Goal: Transaction & Acquisition: Book appointment/travel/reservation

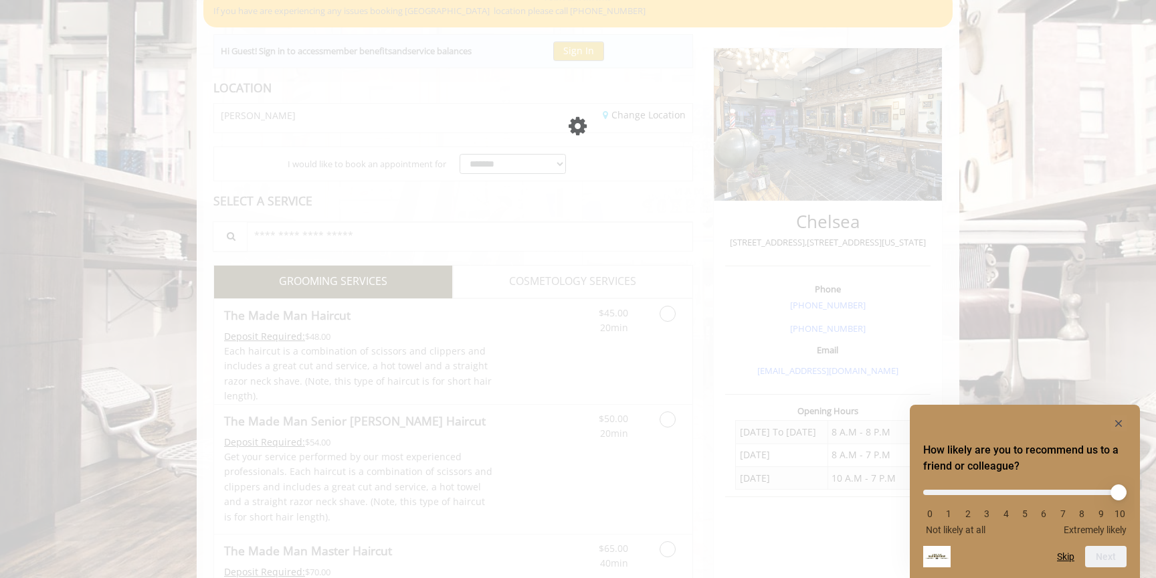
scroll to position [122, 0]
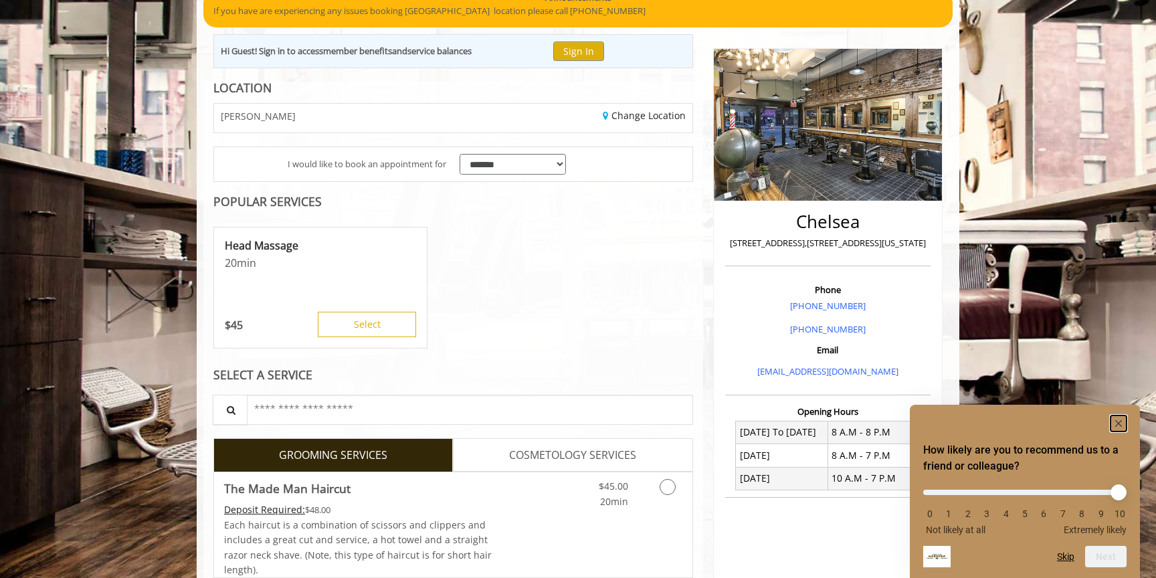
click at [1118, 424] on icon "Hide survey" at bounding box center [1118, 423] width 7 height 7
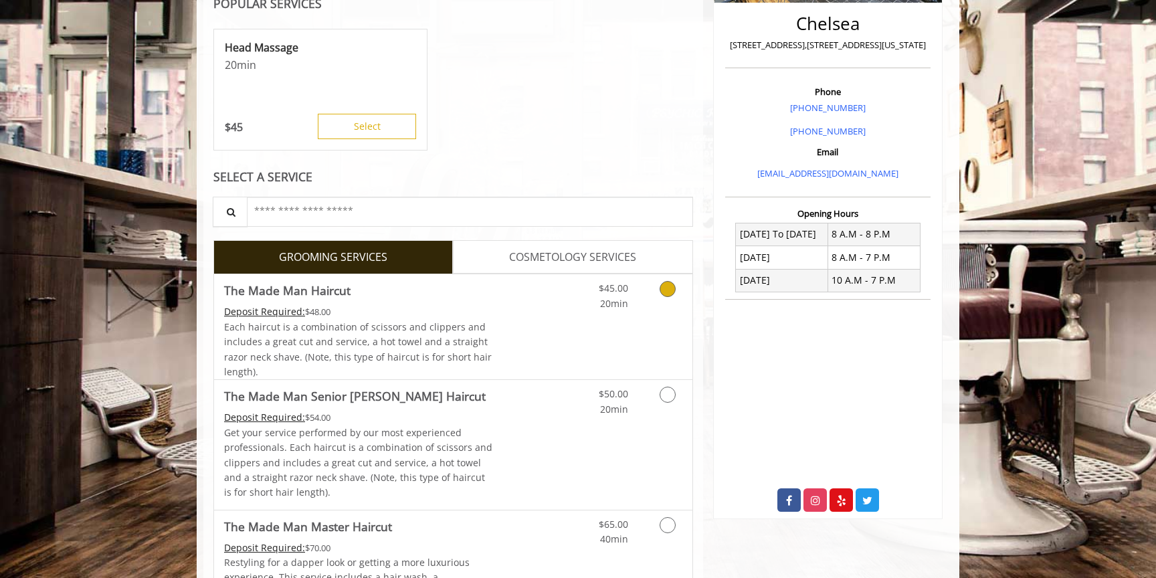
scroll to position [351, 0]
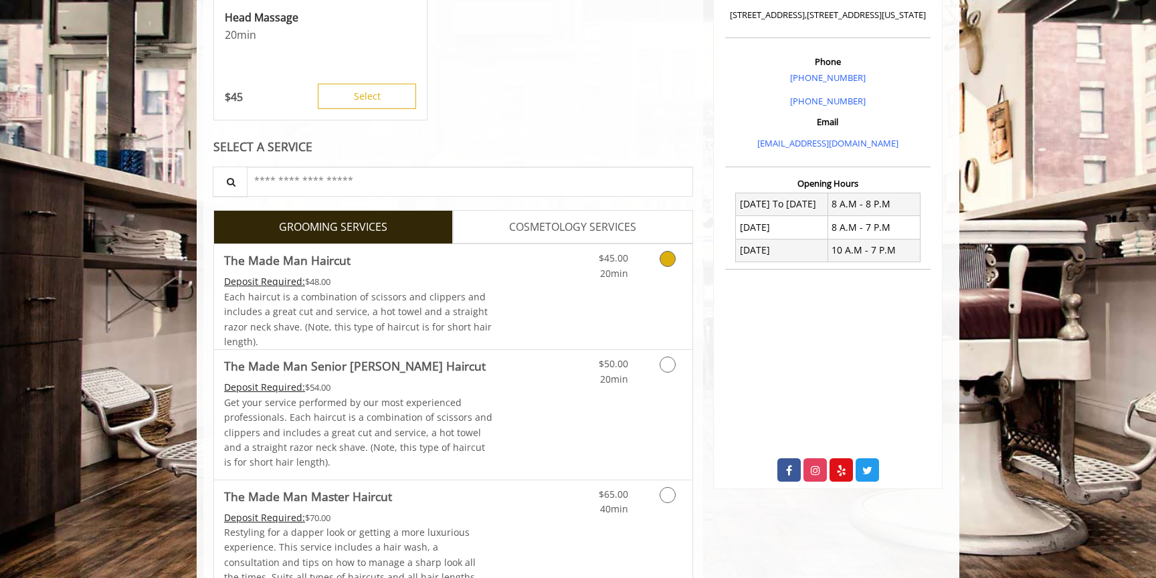
click at [551, 320] on link "Discounted Price" at bounding box center [533, 296] width 80 height 105
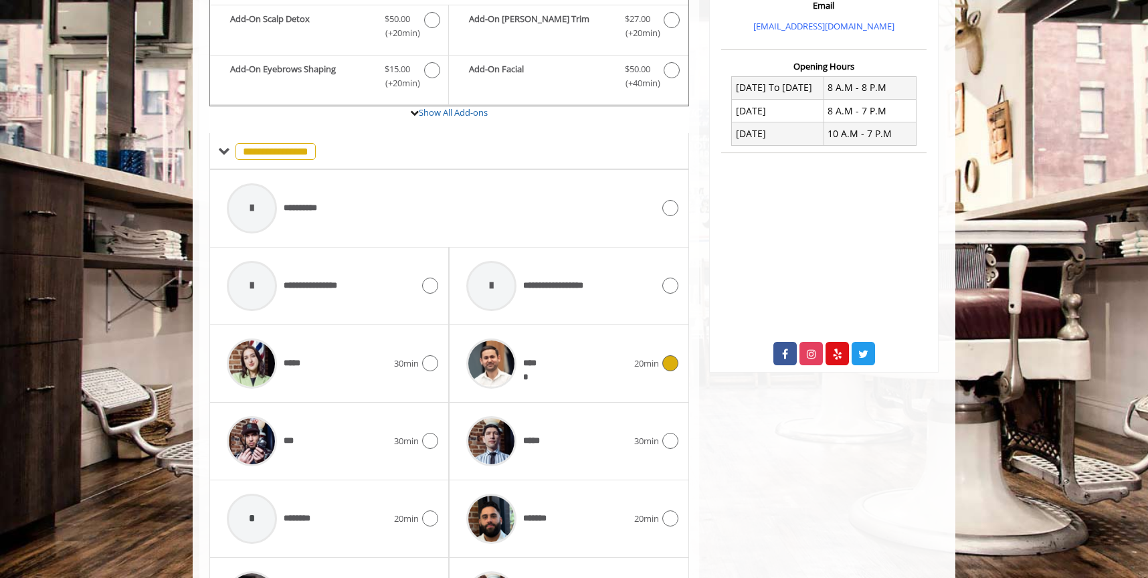
click at [563, 349] on div "*****" at bounding box center [547, 364] width 174 height 64
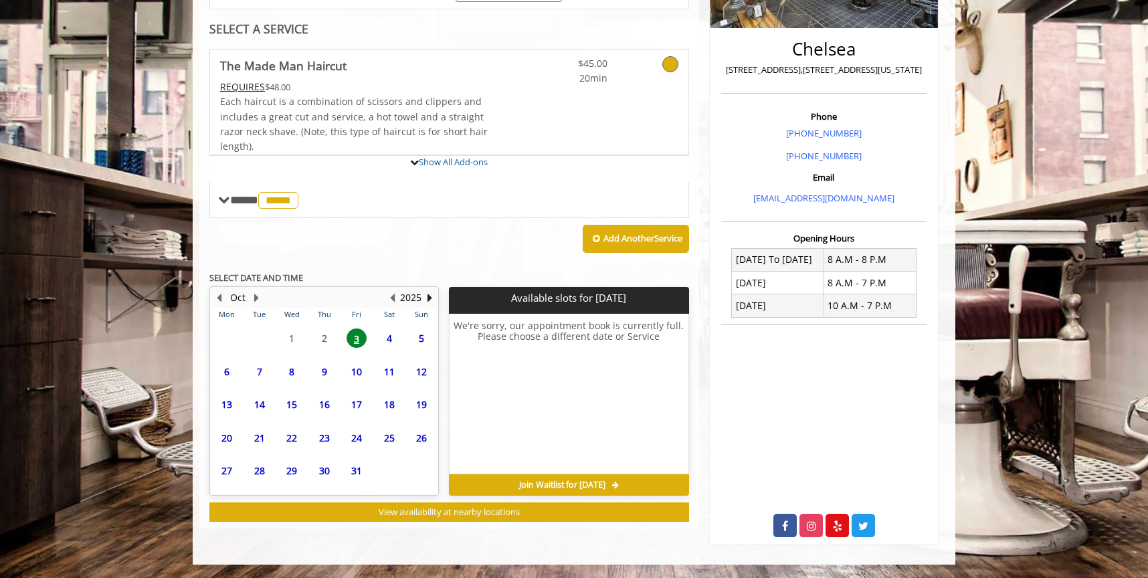
scroll to position [401, 0]
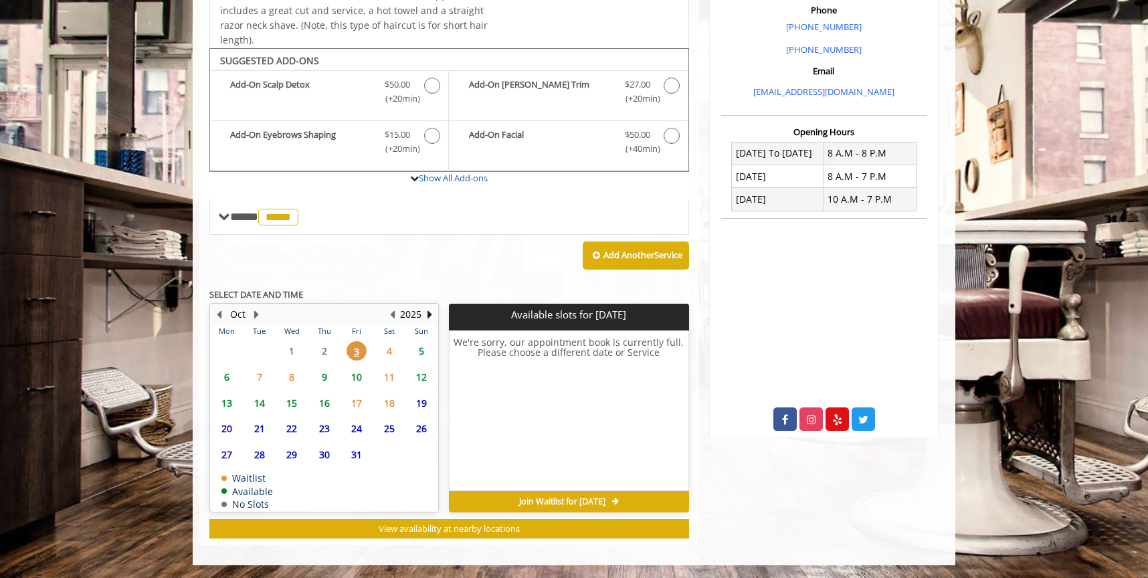
drag, startPoint x: 409, startPoint y: 349, endPoint x: 417, endPoint y: 354, distance: 9.6
click at [417, 354] on span "5" at bounding box center [421, 350] width 20 height 19
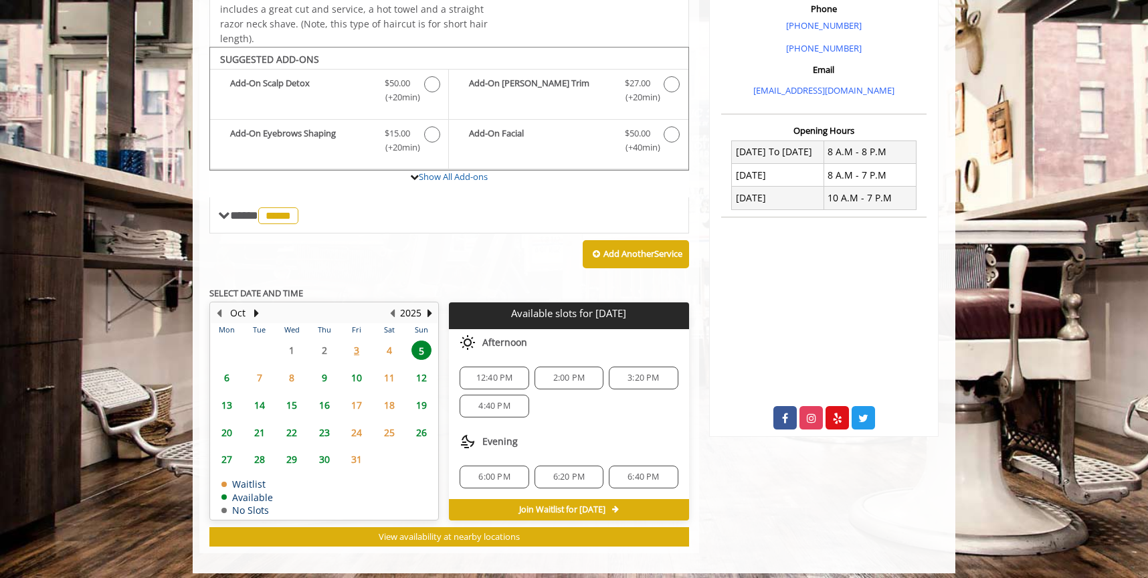
scroll to position [411, 0]
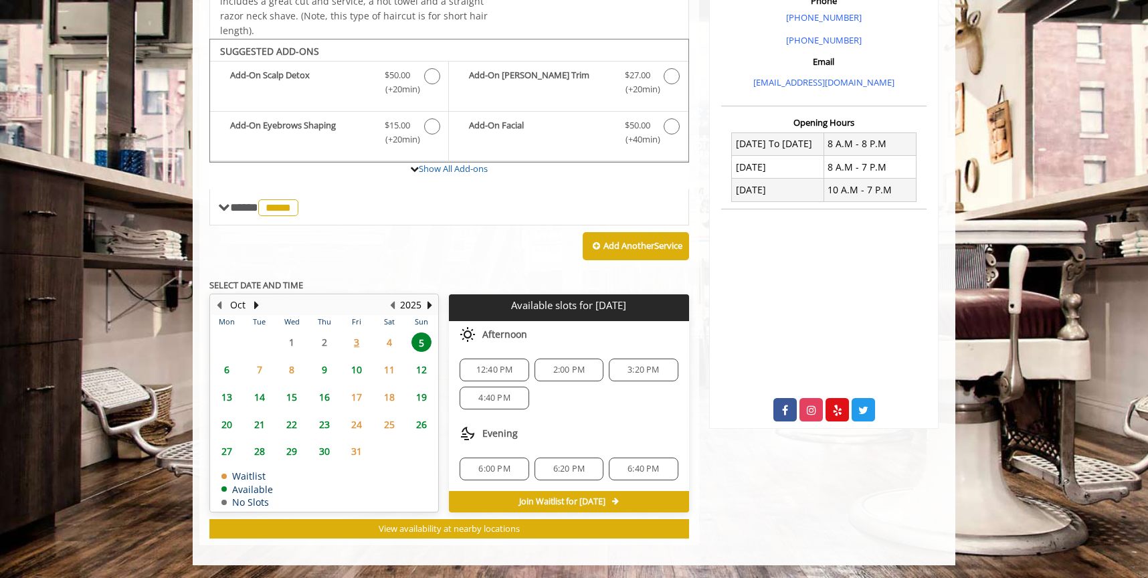
click at [361, 343] on span "3" at bounding box center [357, 342] width 20 height 19
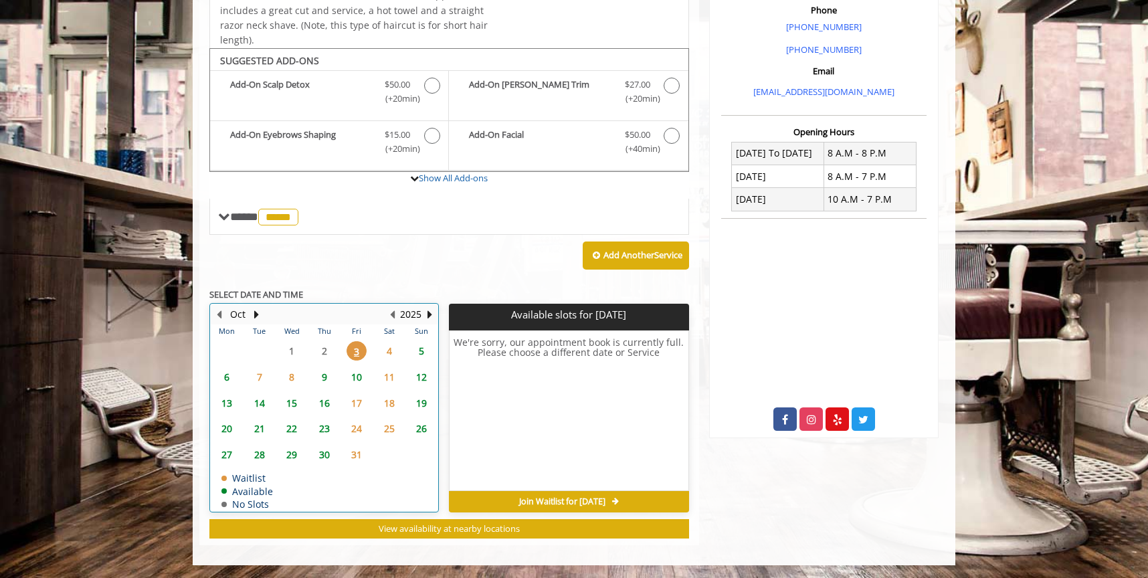
click at [370, 357] on td "3" at bounding box center [357, 351] width 32 height 26
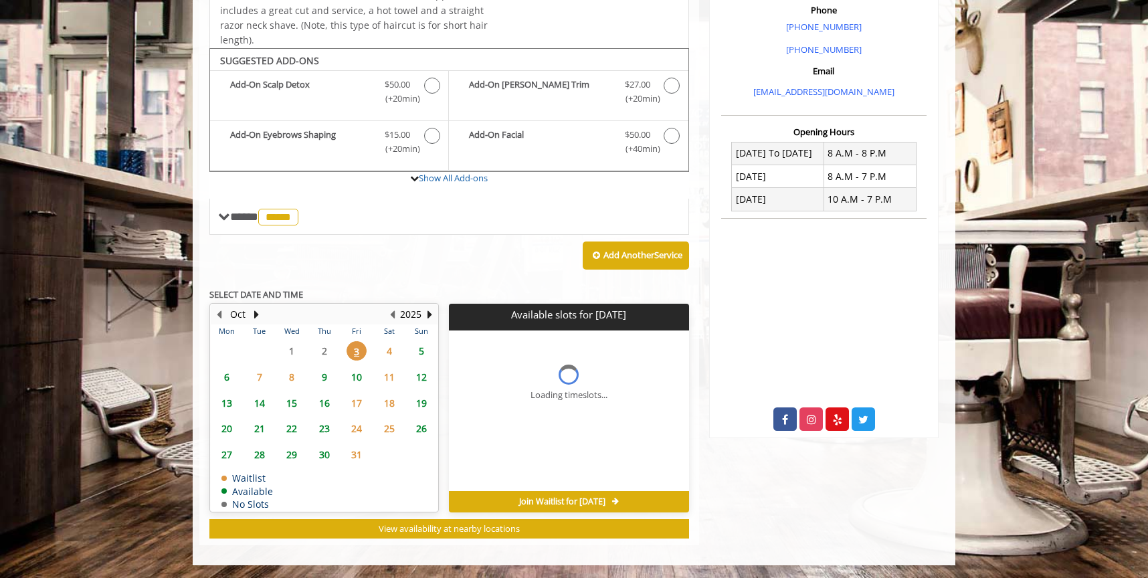
click at [386, 353] on span "4" at bounding box center [389, 350] width 20 height 19
click at [421, 351] on span "5" at bounding box center [421, 350] width 20 height 19
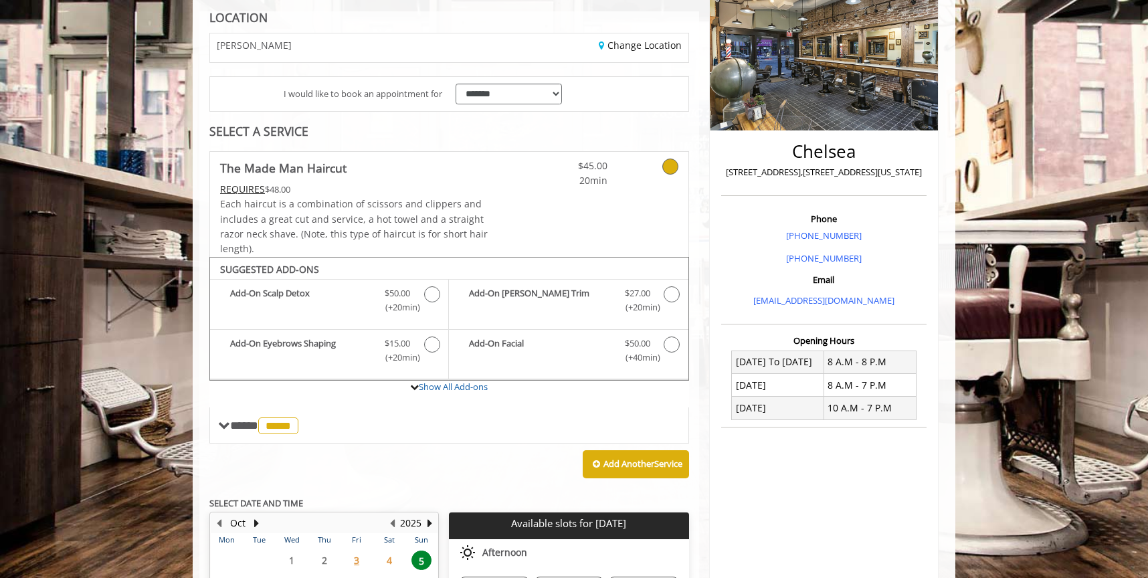
scroll to position [195, 0]
